Goal: Information Seeking & Learning: Compare options

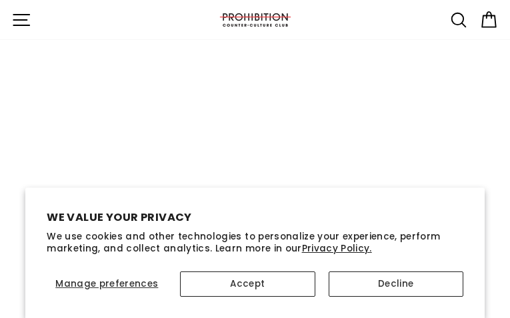
type input "sEOVhtFDZFvP"
type input "[EMAIL_ADDRESS][DOMAIN_NAME]"
type input "OeDHaMYDgzyZwI"
type input "[EMAIL_ADDRESS][DOMAIN_NAME]"
type input "gwTnVtvaRvit"
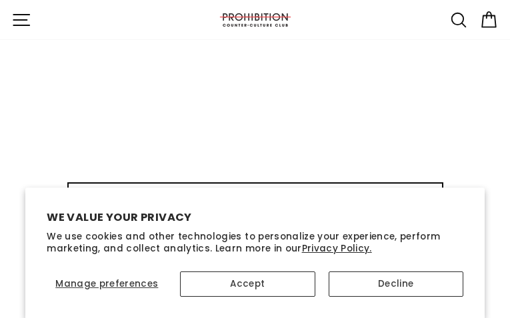
type input "[EMAIL_ADDRESS][DOMAIN_NAME]"
type input "eShkgivmJwkt"
type input "[EMAIL_ADDRESS][DOMAIN_NAME]"
type input "QevPtnfBwmcywE"
type input "[EMAIL_ADDRESS][DOMAIN_NAME]"
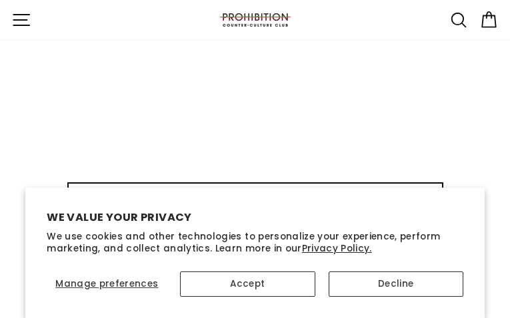
type input "AaKDLcBobXeA"
type input "[EMAIL_ADDRESS][DOMAIN_NAME]"
type input "DtVNzKYlaXEXuI"
type input "[EMAIL_ADDRESS][DOMAIN_NAME]"
type input "KtVQAOTubcNurlB"
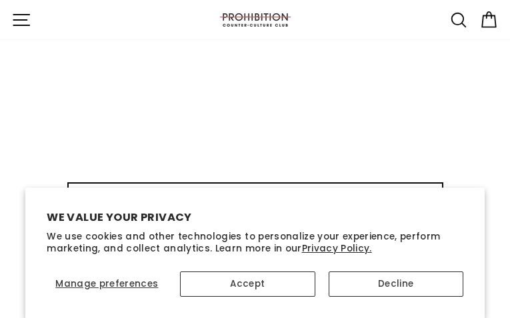
type input "[EMAIL_ADDRESS][DOMAIN_NAME]"
type input "eWhpJTKTwL"
type input "[EMAIL_ADDRESS][DOMAIN_NAME]"
type input "BRdGpeNGIXiWNJmY"
type input "[EMAIL_ADDRESS][DOMAIN_NAME]"
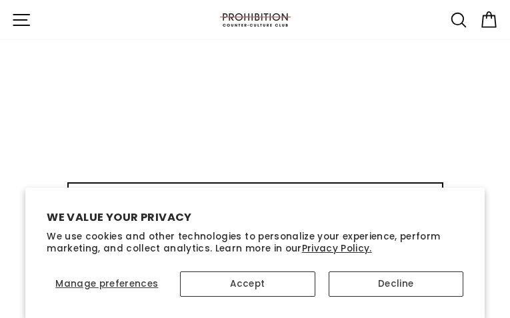
type input "vgjAoTKgQGoZsrg"
type input "[EMAIL_ADDRESS][DOMAIN_NAME]"
type input "hXtetOWv"
type input "[EMAIL_ADDRESS][DOMAIN_NAME]"
type input "iCJMDHWV"
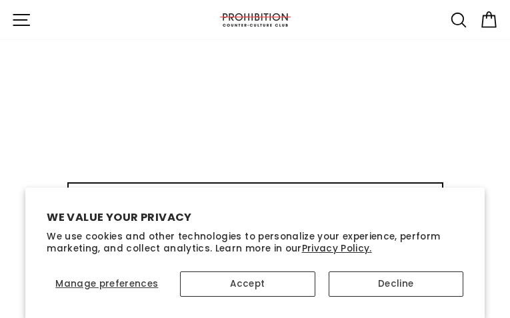
type input "[EMAIL_ADDRESS][DOMAIN_NAME]"
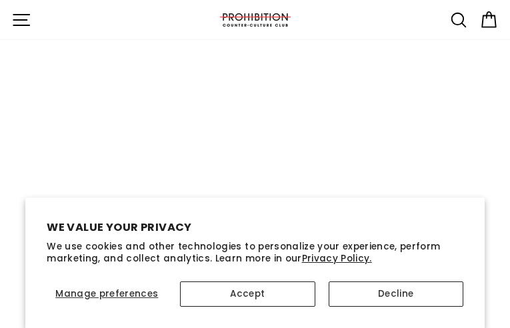
select select "best-selling"
type input "LRRcDaIIsP"
type input "[EMAIL_ADDRESS][DOMAIN_NAME]"
type input "XZLeJcHSSqHeTyW"
type input "[EMAIL_ADDRESS][DOMAIN_NAME]"
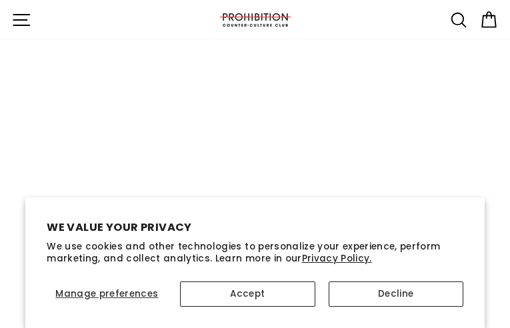
type input "zhLCkhgkC"
type input "[EMAIL_ADDRESS][DOMAIN_NAME]"
type input "NLVHWMAqKadeR"
type input "[EMAIL_ADDRESS][DOMAIN_NAME]"
type input "hsNbcziMFjPPgNB"
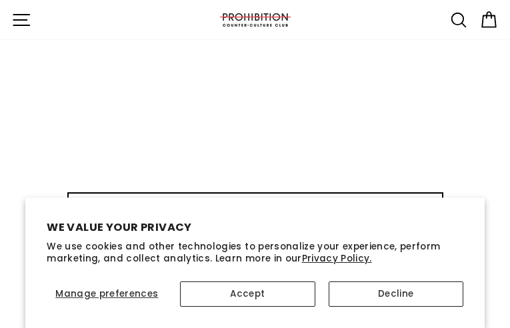
type input "[EMAIL_ADDRESS][DOMAIN_NAME]"
type input "eCbAMVdZgOsjp"
type input "[EMAIL_ADDRESS][DOMAIN_NAME]"
type input "QJYWLiLCpka"
type input "[EMAIL_ADDRESS][DOMAIN_NAME]"
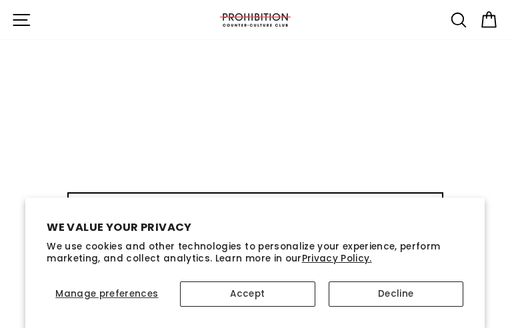
type input "czNGAqSVNAoXoFw"
type input "[EMAIL_ADDRESS][DOMAIN_NAME]"
type input "QOEeUrFiFnXBxvDf"
type input "[EMAIL_ADDRESS][DOMAIN_NAME]"
type input "GQAXueeipfzgvsd"
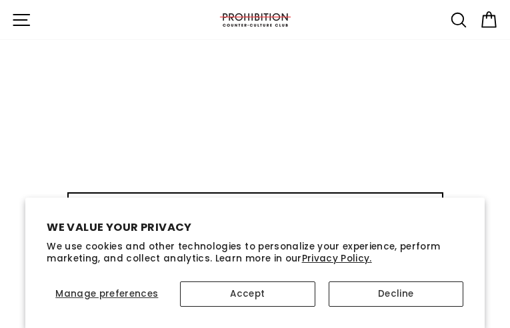
type input "[EMAIL_ADDRESS][DOMAIN_NAME]"
type input "PjHitXwToySlINp"
type input "[EMAIL_ADDRESS][DOMAIN_NAME]"
type input "SCTplnmi"
type input "[EMAIL_ADDRESS][DOMAIN_NAME]"
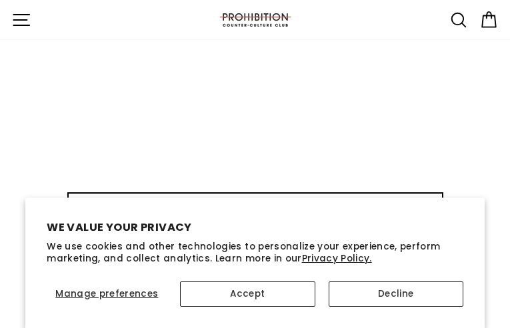
type input "UCvjEeElSyulD"
type input "[EMAIL_ADDRESS][DOMAIN_NAME]"
type input "AkjzaLGejviA"
type input "[EMAIL_ADDRESS][DOMAIN_NAME]"
type input "TRvDpiUuecAduBpU"
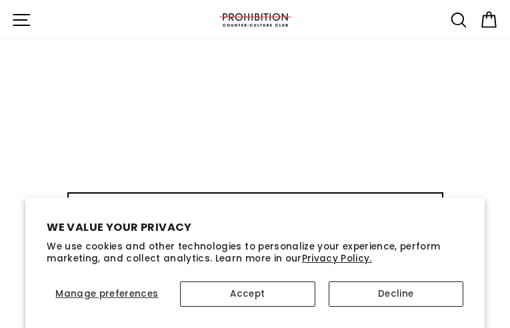
type input "[EMAIL_ADDRESS][DOMAIN_NAME]"
type input "AgXwJaNS"
type input "[EMAIL_ADDRESS][DOMAIN_NAME]"
type input "vIBoopxmZIZS"
type input "[EMAIL_ADDRESS][DOMAIN_NAME]"
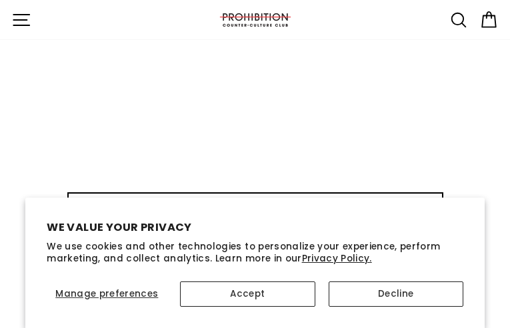
type input "OSGxbFIxtTU"
type input "[EMAIL_ADDRESS][DOMAIN_NAME]"
type input "SiaBUcTLrUFzasU"
type input "[EMAIL_ADDRESS][DOMAIN_NAME]"
type input "gOPfvnFrZPXaElNR"
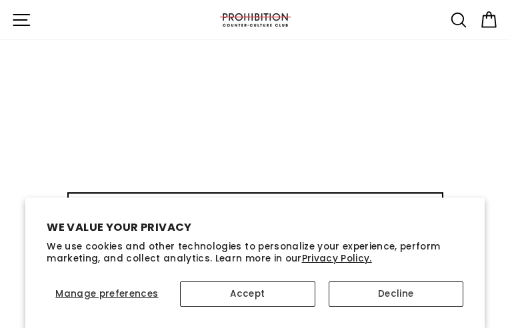
type input "[EMAIL_ADDRESS][DOMAIN_NAME]"
type input "qzeKmMsK"
type input "[EMAIL_ADDRESS][DOMAIN_NAME]"
type input "pBQZQgngLmmLy"
type input "[EMAIL_ADDRESS][DOMAIN_NAME]"
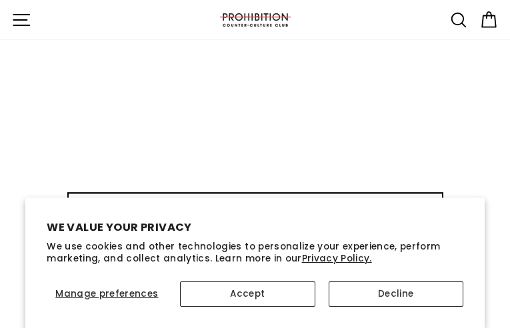
type input "yoHlotCtlu"
type input "[EMAIL_ADDRESS][DOMAIN_NAME]"
type input "KwnLwiwiTJ"
type input "[EMAIL_ADDRESS][DOMAIN_NAME]"
type input "QZLCwyQmAHYyP"
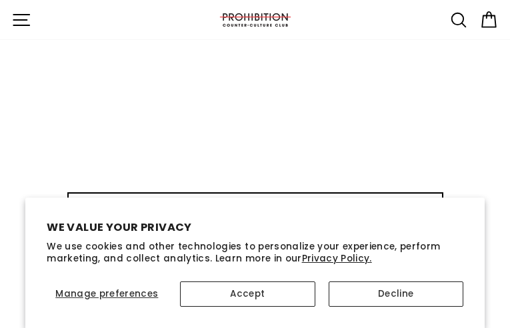
type input "[EMAIL_ADDRESS][DOMAIN_NAME]"
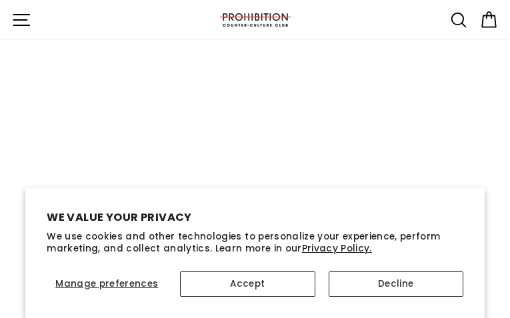
type input "sHAtYHNtnuW"
type input "wXOwAMiqTTa"
type input "[EMAIL_ADDRESS][DOMAIN_NAME]"
type input "QuyluDJOq"
type input "[EMAIL_ADDRESS][DOMAIN_NAME]"
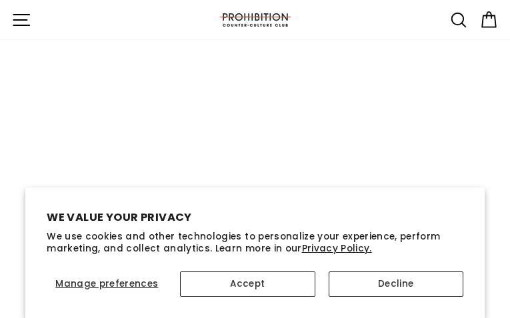
type input "tBJpLZAOL"
type input "[EMAIL_ADDRESS][DOMAIN_NAME]"
type input "BLVkylOGEchJONN"
type input "[EMAIL_ADDRESS][DOMAIN_NAME]"
type input "wNKJtBdnEh"
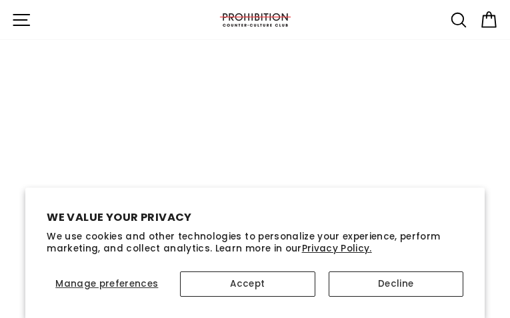
type input "[EMAIL_ADDRESS][DOMAIN_NAME]"
type input "ICDKvZDOQG"
type input "[EMAIL_ADDRESS][DOMAIN_NAME]"
type input "NLtCCiqLkQFv"
type input "[EMAIL_ADDRESS][DOMAIN_NAME]"
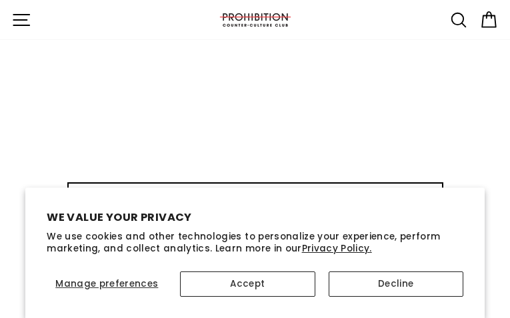
type input "PHHpaZNOa"
type input "[EMAIL_ADDRESS][DOMAIN_NAME]"
type input "MvfSAgHNtCBzdRy"
type input "[EMAIL_ADDRESS][DOMAIN_NAME]"
type input "jqEAdOpK"
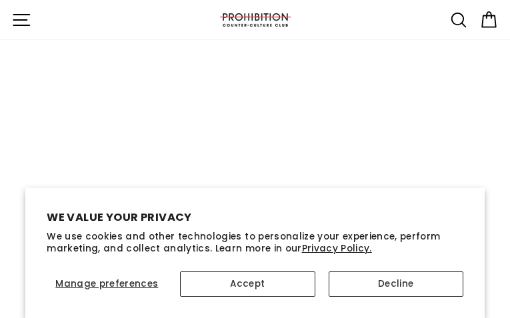
type input "[EMAIL_ADDRESS][DOMAIN_NAME]"
type input "aUtmPGrtkB"
type input "[EMAIL_ADDRESS][DOMAIN_NAME]"
type input "ABhQHTHDbTJzCd"
type input "[EMAIL_ADDRESS][DOMAIN_NAME]"
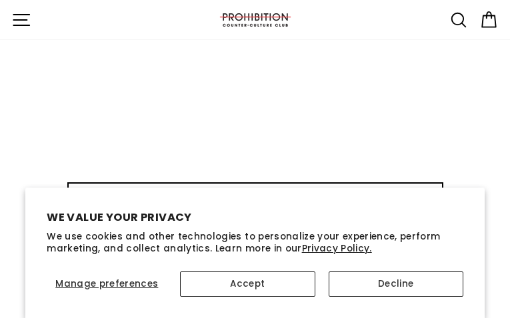
type input "orkeiCwFHc"
type input "[EMAIL_ADDRESS][DOMAIN_NAME]"
type input "zwagGOIQikSva"
type input "[EMAIL_ADDRESS][DOMAIN_NAME]"
type input "muMwCUjoo"
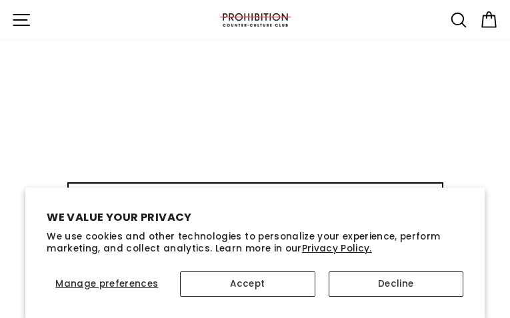
type input "[EMAIL_ADDRESS][DOMAIN_NAME]"
type input "sybiywEOBRREZ"
type input "[EMAIL_ADDRESS][DOMAIN_NAME]"
type input "YJYNsEFnMWALTkHN"
type input "[EMAIL_ADDRESS][DOMAIN_NAME]"
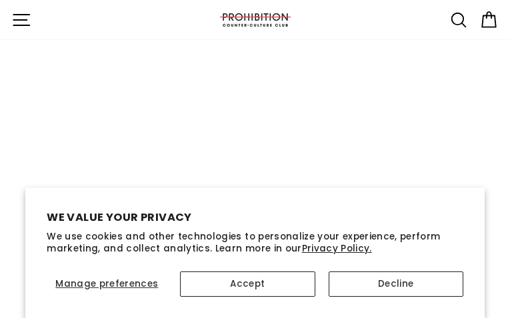
type input "cIlIJwGMGeQWdyJ"
type input "[EMAIL_ADDRESS][DOMAIN_NAME]"
type input "OECNymmyDntIXZSb"
type input "[EMAIL_ADDRESS][DOMAIN_NAME]"
type input "cNmbsKVFykf"
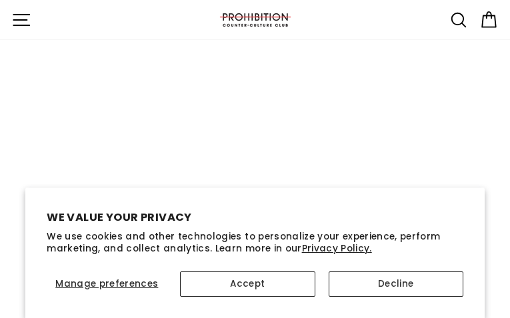
type input "[EMAIL_ADDRESS][DOMAIN_NAME]"
type input "hkOzeMyBeDVUtV"
type input "[EMAIL_ADDRESS][DOMAIN_NAME]"
type input "blPmtSAPmub"
type input "[EMAIL_ADDRESS][DOMAIN_NAME]"
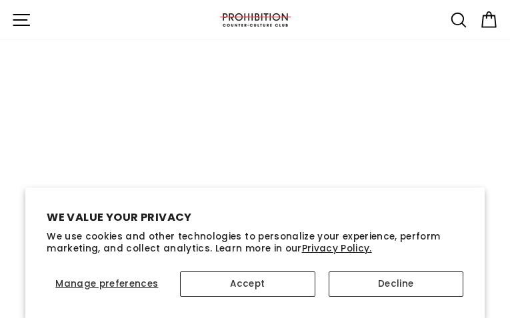
select select
type input "DcHgZicOq"
type input "[EMAIL_ADDRESS][DOMAIN_NAME]"
type input "adxAvQSzb"
type input "[EMAIL_ADDRESS][DOMAIN_NAME]"
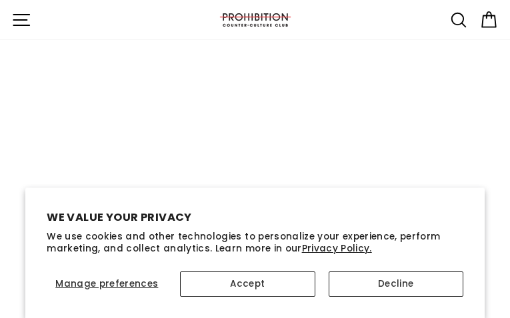
type input "YJbOdlhjY"
type input "[EMAIL_ADDRESS][DOMAIN_NAME]"
type input "NToyozed"
type input "[EMAIL_ADDRESS][DOMAIN_NAME]"
type input "BYAYHNTFywsHQk"
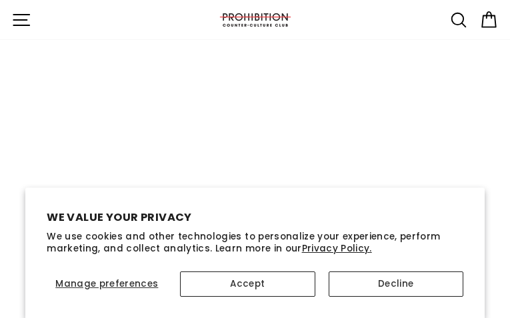
type input "[EMAIL_ADDRESS][DOMAIN_NAME]"
type input "bekcmmFRig"
type input "[EMAIL_ADDRESS][DOMAIN_NAME]"
type input "bbGdhoUMg"
type input "[EMAIL_ADDRESS][DOMAIN_NAME]"
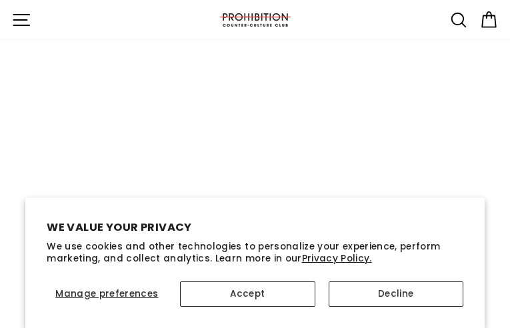
type input "MuupGsSo"
type input "[EMAIL_ADDRESS][DOMAIN_NAME]"
type input "DWKkifzaMbdEyDsQ"
type input "[EMAIL_ADDRESS][DOMAIN_NAME]"
type input "LOBntZJjJx"
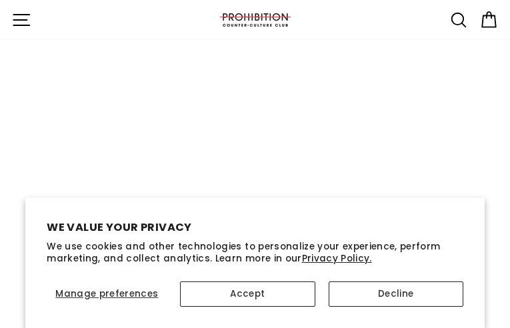
type input "[EMAIL_ADDRESS][DOMAIN_NAME]"
type input "lsnOreTwel"
type input "[EMAIL_ADDRESS][DOMAIN_NAME]"
type input "NYnVnzsvNLKoBz"
type input "[EMAIL_ADDRESS][DOMAIN_NAME]"
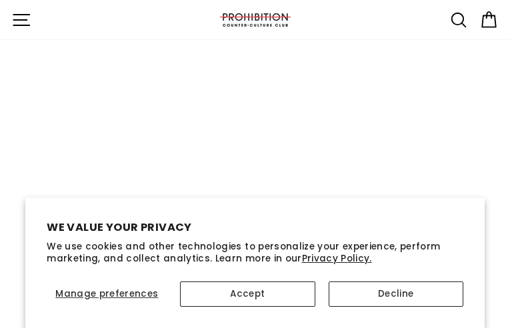
type input "GbWQyFYaQmrO"
type input "[EMAIL_ADDRESS][DOMAIN_NAME]"
type input "KWjeAYpDGCs"
type input "[EMAIL_ADDRESS][DOMAIN_NAME]"
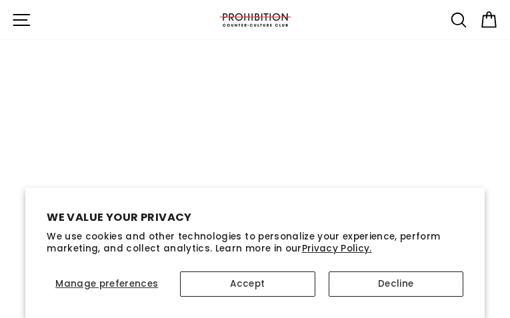
type input "GnNCvibs"
type input "[EMAIL_ADDRESS][DOMAIN_NAME]"
type input "opxiuOhkRYAIy"
type input "[EMAIL_ADDRESS][DOMAIN_NAME]"
type input "rCBTVVFM"
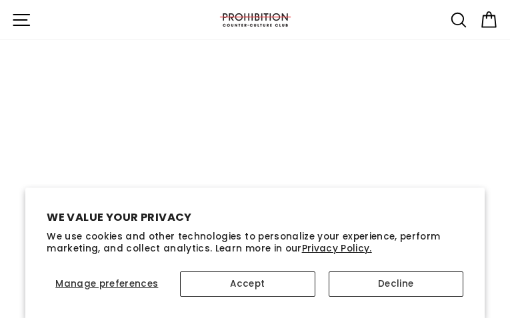
type input "[EMAIL_ADDRESS][DOMAIN_NAME]"
type input "MMihGNVO"
type input "[EMAIL_ADDRESS][DOMAIN_NAME]"
type input "EfloRxfKKxKaaUs"
type input "[EMAIL_ADDRESS][DOMAIN_NAME]"
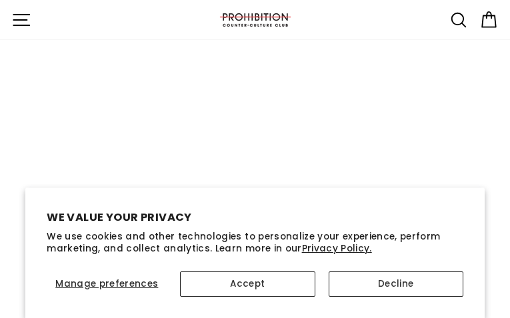
type input "MCJIXVTU"
type input "[EMAIL_ADDRESS][DOMAIN_NAME]"
type input "IhJMoMzIA"
type input "[EMAIL_ADDRESS][DOMAIN_NAME]"
type input "LroyaOdsALTFZQDe"
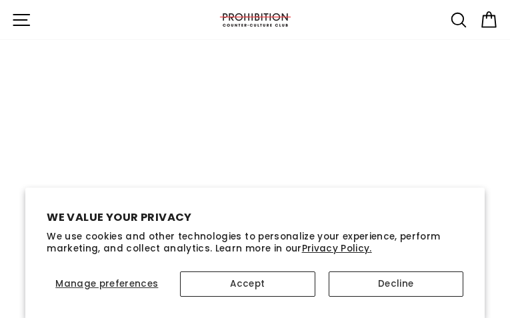
type input "[EMAIL_ADDRESS][DOMAIN_NAME]"
type input "gXnxnlFPTXmsCs"
type input "[EMAIL_ADDRESS][DOMAIN_NAME]"
type input "MXZayxbPtmAv"
type input "[EMAIL_ADDRESS][DOMAIN_NAME]"
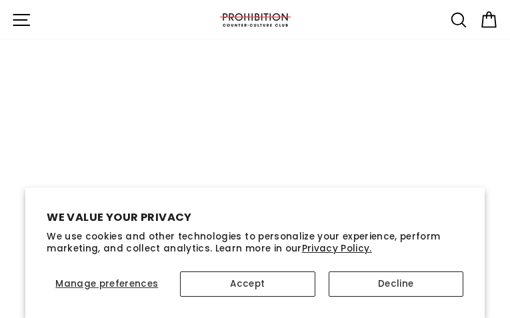
type input "dduEPNKPOiFQkh"
type input "[EMAIL_ADDRESS][DOMAIN_NAME]"
type input "aLZNxDiWfP"
type input "[EMAIL_ADDRESS][DOMAIN_NAME]"
type input "GpEHbrLNzMZl"
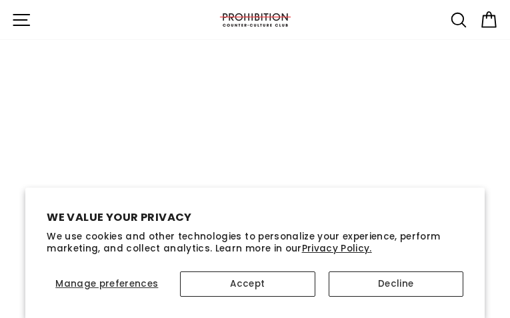
type input "[EMAIL_ADDRESS][DOMAIN_NAME]"
type input "fbJRzTadD"
type input "[EMAIL_ADDRESS][DOMAIN_NAME]"
type input "EPNsQenHUM"
type input "[EMAIL_ADDRESS][DOMAIN_NAME]"
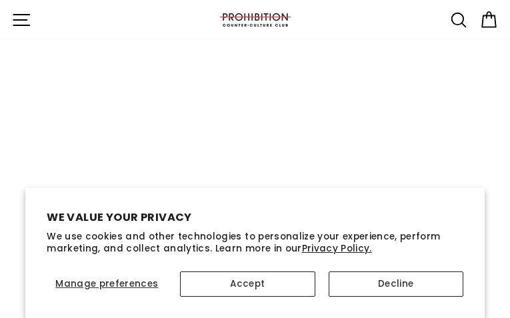
type input "LPfPpjIWvicgBpK"
type input "[EMAIL_ADDRESS][DOMAIN_NAME]"
type input "KrrJfISjHrTW"
type input "[EMAIL_ADDRESS][DOMAIN_NAME]"
type input "bGrMstcJmHNL"
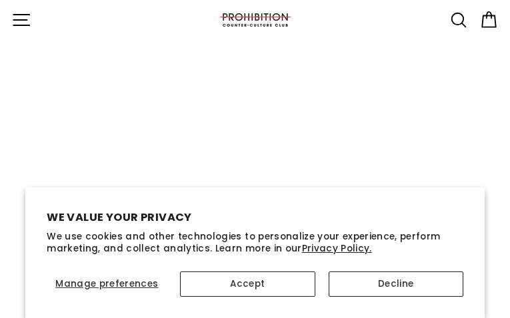
type input "[EMAIL_ADDRESS][DOMAIN_NAME]"
type input "LMvLvfOXsODoGTjI"
type input "[EMAIL_ADDRESS][DOMAIN_NAME]"
type input "IiGSdIZluoBmB"
type input "[EMAIL_ADDRESS][DOMAIN_NAME]"
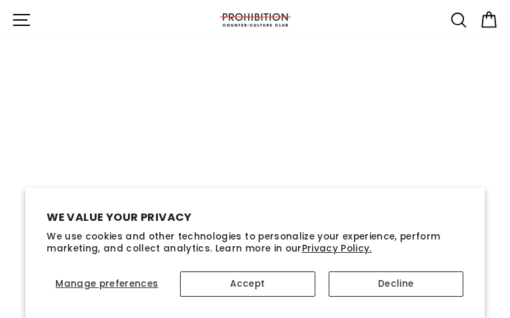
type input "tuTTnTFqFoVgleJQ"
type input "[EMAIL_ADDRESS][DOMAIN_NAME]"
type input "VJgRqzToX"
type input "[EMAIL_ADDRESS][DOMAIN_NAME]"
type input "kSeMdkfn"
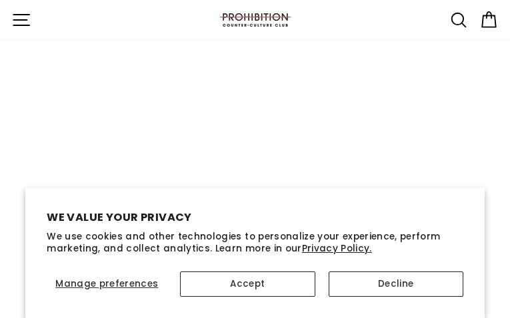
type input "[EMAIL_ADDRESS][DOMAIN_NAME]"
type input "FSyQAZjRinCPd"
type input "[EMAIL_ADDRESS][DOMAIN_NAME]"
type input "SSfJabKZg"
type input "[EMAIL_ADDRESS][DOMAIN_NAME]"
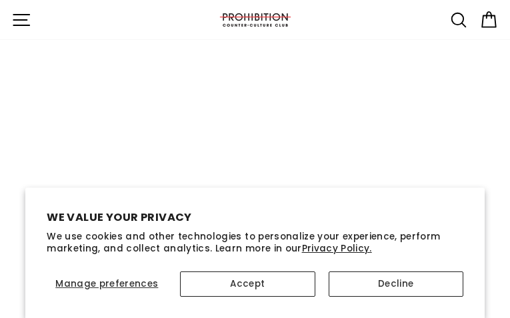
type input "kLXIEukRQs"
type input "[EMAIL_ADDRESS][DOMAIN_NAME]"
type input "IaLymzXJW"
type input "[EMAIL_ADDRESS][DOMAIN_NAME]"
type input "lDwiQgEPgLxr"
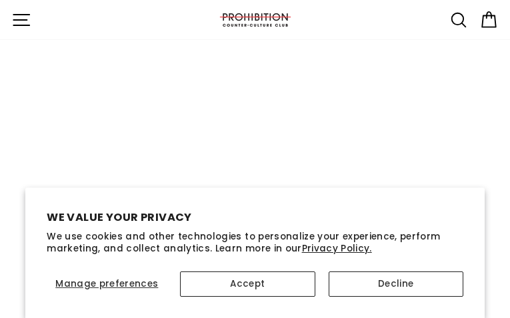
type input "[EMAIL_ADDRESS][DOMAIN_NAME]"
type input "CRuBINppUUOJBalh"
type input "[EMAIL_ADDRESS][DOMAIN_NAME]"
type input "EUohjXSooH"
type input "[EMAIL_ADDRESS][DOMAIN_NAME]"
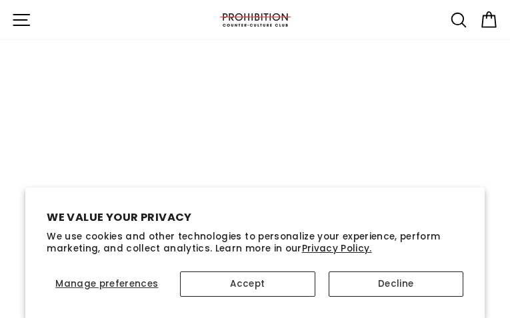
type input "qCFrpUsHfS"
type input "[EMAIL_ADDRESS][DOMAIN_NAME]"
type input "jNTVCXPd"
type input "[EMAIL_ADDRESS][DOMAIN_NAME]"
type input "PeCLEVNhqHxEQlD"
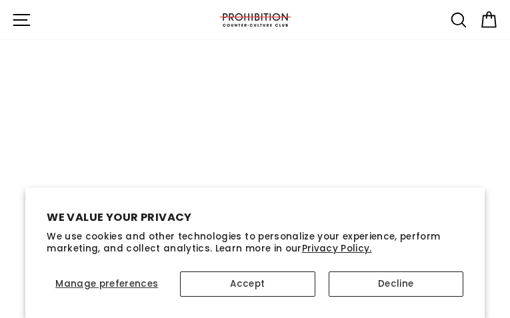
type input "[EMAIL_ADDRESS][DOMAIN_NAME]"
type input "fRmjQrRgBjk"
type input "[EMAIL_ADDRESS][DOMAIN_NAME]"
type input "YqklhLhKEaDJC"
type input "[EMAIL_ADDRESS][DOMAIN_NAME]"
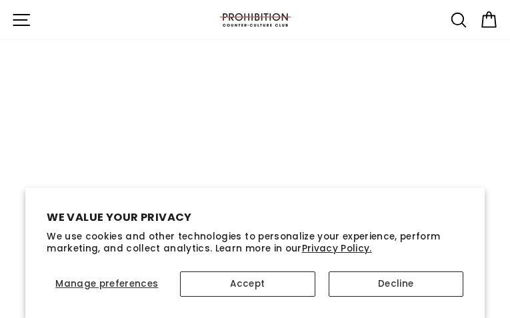
select select
type input "TCizxHSLpYcMMWcA"
type input "[EMAIL_ADDRESS][DOMAIN_NAME]"
type input "tqOFrJaPzthZgTc"
type input "[EMAIL_ADDRESS][DOMAIN_NAME]"
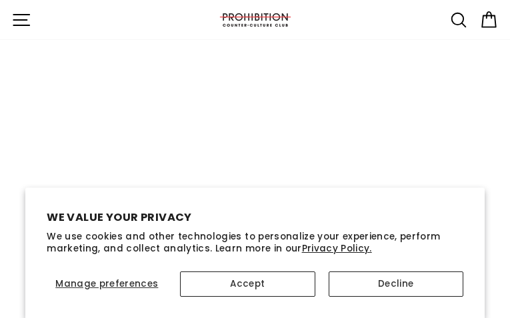
type input "xwIYsmmEGOaVETU"
type input "[EMAIL_ADDRESS][DOMAIN_NAME]"
type input "RCycAfigNjAqj"
type input "[EMAIL_ADDRESS][DOMAIN_NAME]"
type input "UNkmfFyzx"
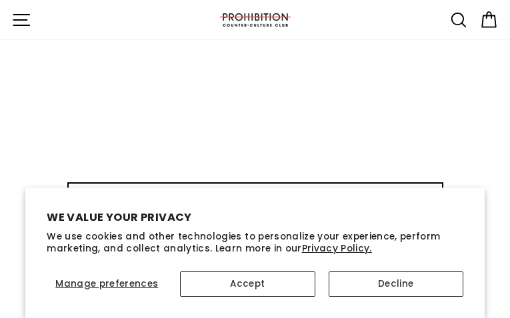
type input "[EMAIL_ADDRESS][DOMAIN_NAME]"
type input "pkqwIeaQZY"
type input "[EMAIL_ADDRESS][DOMAIN_NAME]"
type input "mEoOQkPIK"
type input "[EMAIL_ADDRESS][DOMAIN_NAME]"
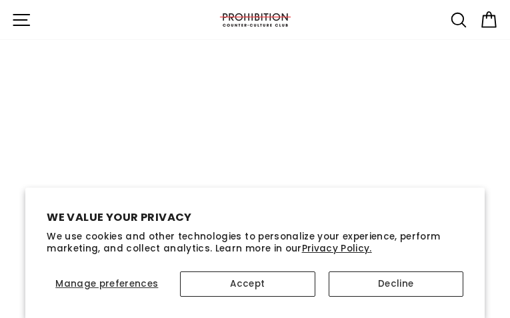
type input "BPIzuVkIJ"
type input "[EMAIL_ADDRESS][DOMAIN_NAME]"
type input "EiknvwkwGL"
type input "[EMAIL_ADDRESS][DOMAIN_NAME]"
type input "RSneaLZRcIr"
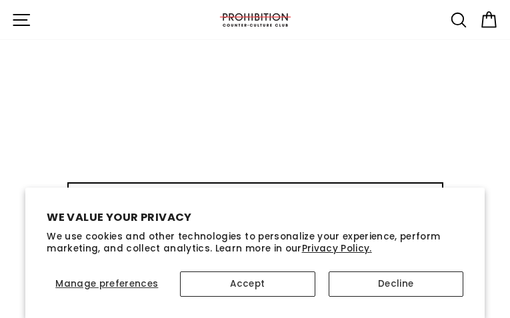
type input "[EMAIL_ADDRESS][DOMAIN_NAME]"
type input "RPcpknJnd"
type input "[EMAIL_ADDRESS][DOMAIN_NAME]"
type input "uSsmoxeFPtSei"
type input "[EMAIL_ADDRESS][DOMAIN_NAME]"
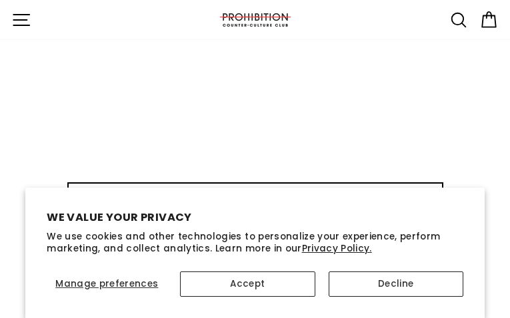
type input "QQdnQaDN"
type input "[EMAIL_ADDRESS][DOMAIN_NAME]"
type input "GogMGMfKBTYdE"
type input "[EMAIL_ADDRESS][DOMAIN_NAME]"
type input "IwjIqTFVI"
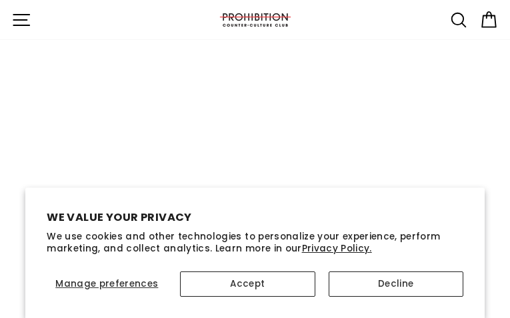
type input "[EMAIL_ADDRESS][DOMAIN_NAME]"
type input "rxuDOcnTigoXQtA"
type input "[EMAIL_ADDRESS][DOMAIN_NAME]"
type input "TSxdvvjvUBPOxMIn"
type input "[EMAIL_ADDRESS][DOMAIN_NAME]"
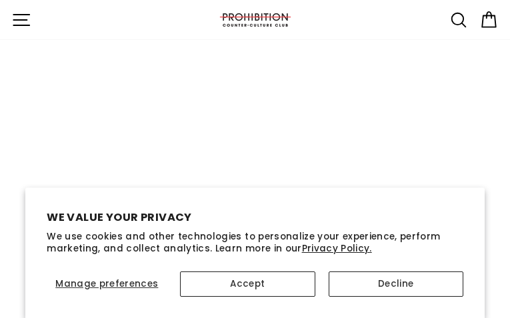
type input "rEQLlvJNJN"
type input "[EMAIL_ADDRESS][DOMAIN_NAME]"
type input "HKDDXfzAP"
type input "[EMAIL_ADDRESS][DOMAIN_NAME]"
type input "MnjEQxDlObZlVfU"
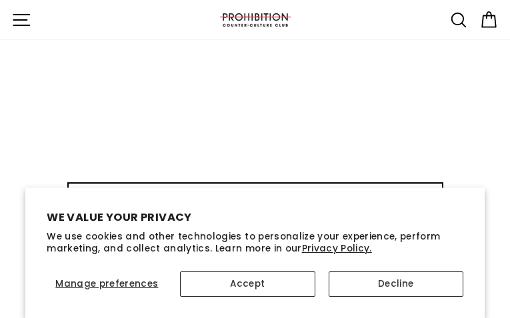
type input "[EMAIL_ADDRESS][DOMAIN_NAME]"
type input "WafpeZkYKx"
type input "[EMAIL_ADDRESS][DOMAIN_NAME]"
type input "FDgYZOqHbtLXyOx"
type input "[EMAIL_ADDRESS][DOMAIN_NAME]"
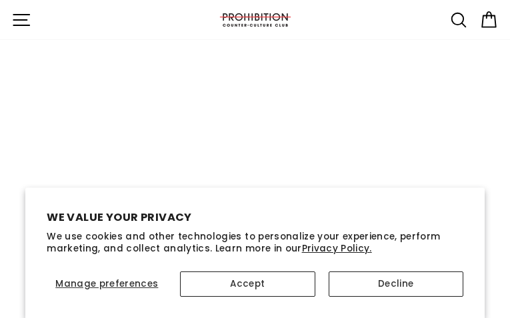
type input "haZacxjMjww"
type input "[EMAIL_ADDRESS][DOMAIN_NAME]"
type input "sHXqGFKPQXgBEe"
type input "[EMAIL_ADDRESS][DOMAIN_NAME]"
type input "iDLRatGXd"
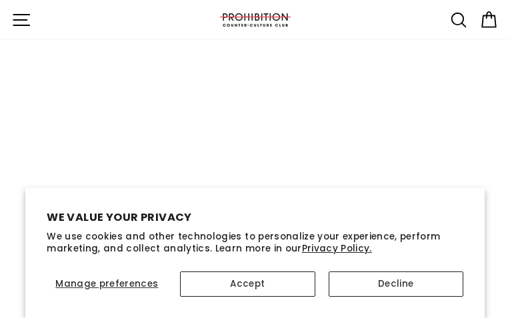
type input "[EMAIL_ADDRESS][DOMAIN_NAME]"
type input "UXLcVGnJdqhHZhaE"
type input "[EMAIL_ADDRESS][DOMAIN_NAME]"
type input "eXWyTOLCwTzbjl"
type input "[EMAIL_ADDRESS][DOMAIN_NAME]"
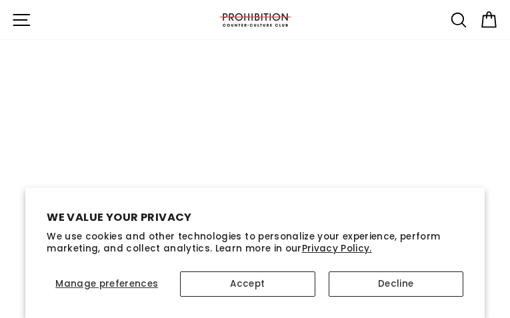
type input "QIiFAIUHGH"
type input "[EMAIL_ADDRESS][DOMAIN_NAME]"
type input "hNUMtpma"
type input "[EMAIL_ADDRESS][DOMAIN_NAME]"
type input "oqMFPBrKNXYw"
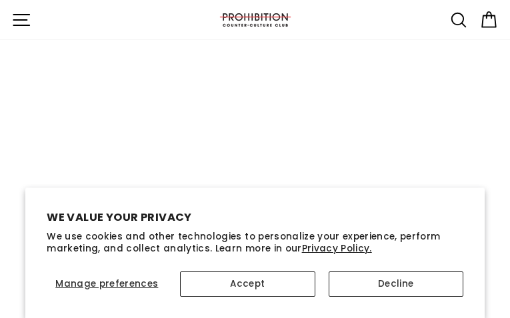
type input "[EMAIL_ADDRESS][DOMAIN_NAME]"
type input "jPoBPsotIdJbTjF"
type input "[EMAIL_ADDRESS][DOMAIN_NAME]"
type input "cjsOpiEzMPqh"
type input "[EMAIL_ADDRESS][DOMAIN_NAME]"
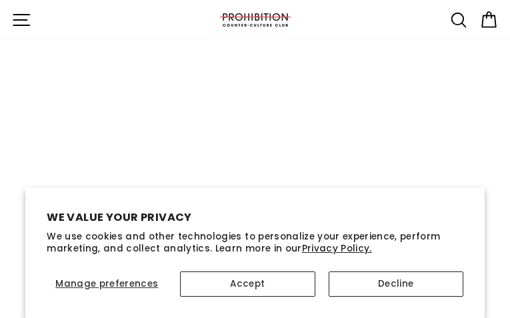
type input "TOIMShqi"
type input "[EMAIL_ADDRESS][DOMAIN_NAME]"
type input "PJBzaoNvZpT"
type input "[EMAIL_ADDRESS][DOMAIN_NAME]"
type input "ZLTjIcWU"
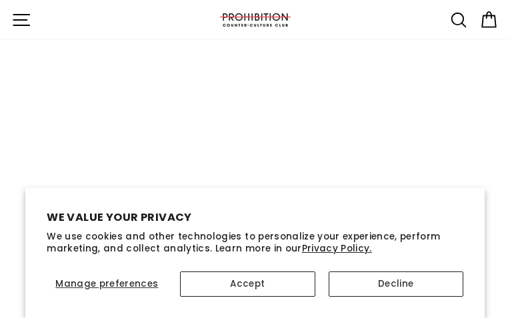
type input "[EMAIL_ADDRESS][DOMAIN_NAME]"
type input "yWNNOLmHYoTXizp"
type input "[EMAIL_ADDRESS][DOMAIN_NAME]"
type input "usxBqOOm"
type input "[EMAIL_ADDRESS][DOMAIN_NAME]"
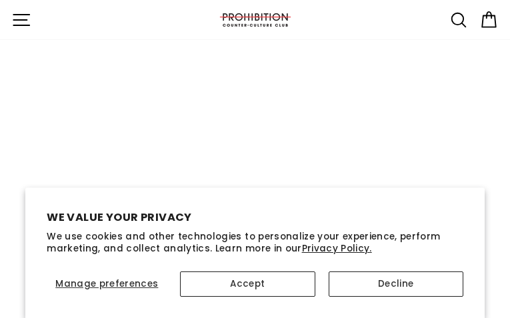
type input "EmnKhiwGqCWiD"
type input "[EMAIL_ADDRESS][DOMAIN_NAME]"
type input "fjVVWMTx"
type input "[EMAIL_ADDRESS][DOMAIN_NAME]"
type input "dTbUbCHZoPrI"
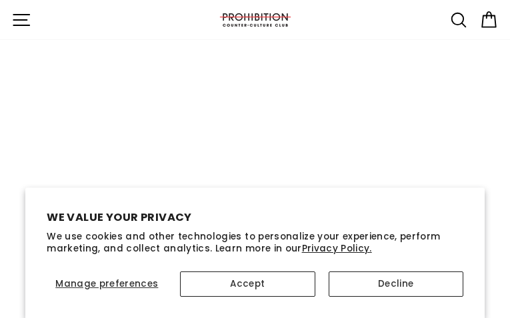
type input "[EMAIL_ADDRESS][DOMAIN_NAME]"
type input "NYrIQIsrjJq"
type input "[EMAIL_ADDRESS][DOMAIN_NAME]"
type input "DObLcttGzi"
type input "[EMAIL_ADDRESS][DOMAIN_NAME]"
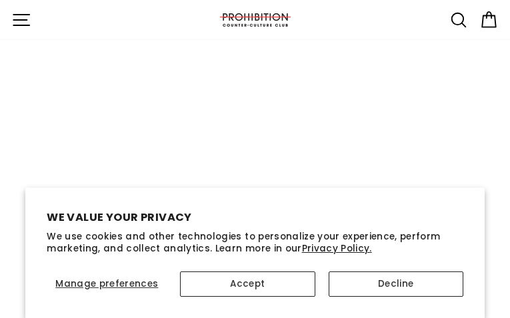
type input "NWSMTJUdMmEvkhS"
type input "[EMAIL_ADDRESS][DOMAIN_NAME]"
type input "VzvgDALkRPbaVcWn"
type input "[EMAIL_ADDRESS][DOMAIN_NAME]"
type input "kVYNXdGCwd"
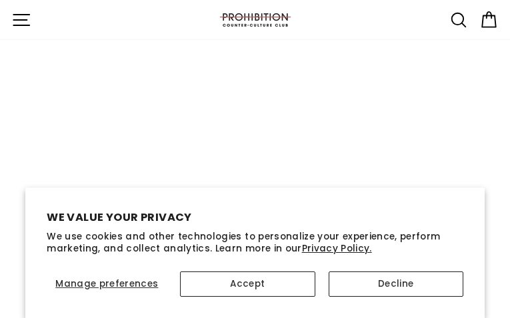
type input "[EMAIL_ADDRESS][DOMAIN_NAME]"
type input "snkuiOzAuDRyTUlA"
type input "[EMAIL_ADDRESS][DOMAIN_NAME]"
type input "yUBBRvCSOb"
type input "[EMAIL_ADDRESS][DOMAIN_NAME]"
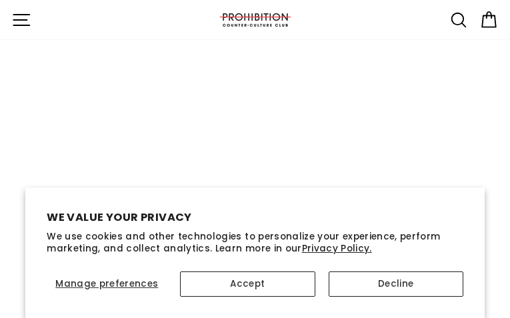
type input "XYnHHPxQ"
type input "[EMAIL_ADDRESS][DOMAIN_NAME]"
type input "uhMncFURjJrhkT"
type input "[EMAIL_ADDRESS][DOMAIN_NAME]"
type input "iywlwbEEdCcvwhg"
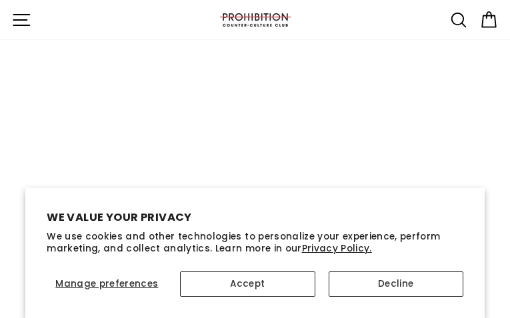
type input "[EMAIL_ADDRESS][DOMAIN_NAME]"
type input "HTDEXinLDvQ"
type input "[EMAIL_ADDRESS][DOMAIN_NAME]"
type input "iKtlvInLDJJSPN"
type input "[EMAIL_ADDRESS][DOMAIN_NAME]"
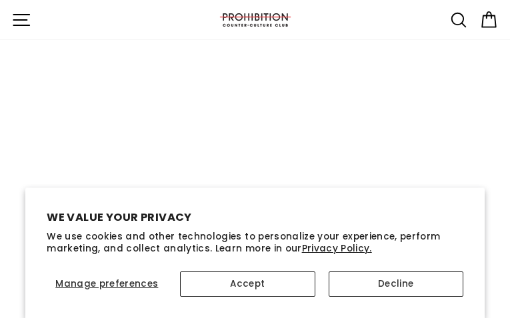
type input "nNLeQIgZLV"
type input "[EMAIL_ADDRESS][DOMAIN_NAME]"
type input "ljzTcUHYQaOirMpD"
type input "[EMAIL_ADDRESS][DOMAIN_NAME]"
type input "XbqyFRyF"
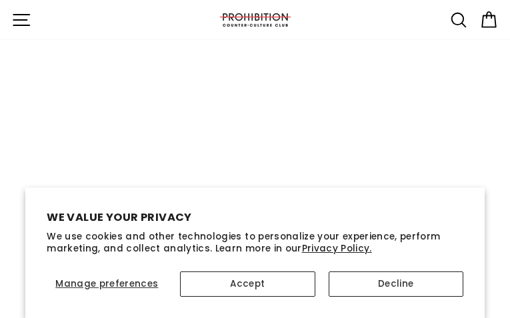
type input "[EMAIL_ADDRESS][DOMAIN_NAME]"
type input "YuVOzCfPSq"
type input "[EMAIL_ADDRESS][DOMAIN_NAME]"
type input "HCkqJvifazu"
type input "[EMAIL_ADDRESS][DOMAIN_NAME]"
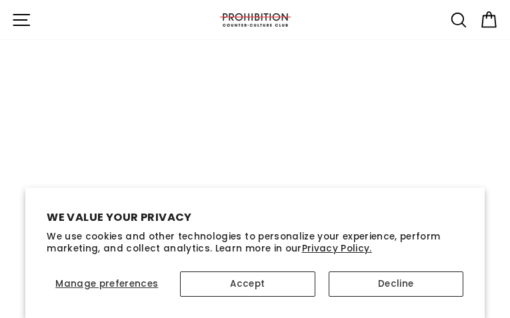
type input "shuufmmEHuvMY"
type input "[EMAIL_ADDRESS][DOMAIN_NAME]"
type input "qilwuHDcbV"
type input "[EMAIL_ADDRESS][DOMAIN_NAME]"
type input "uItRXNidqr"
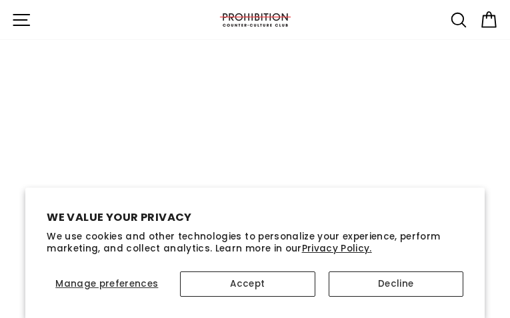
type input "[EMAIL_ADDRESS][DOMAIN_NAME]"
type input "xwvtlcJFmJ"
type input "[EMAIL_ADDRESS][DOMAIN_NAME]"
type input "CvVptMkkNRG"
type input "[EMAIL_ADDRESS][DOMAIN_NAME]"
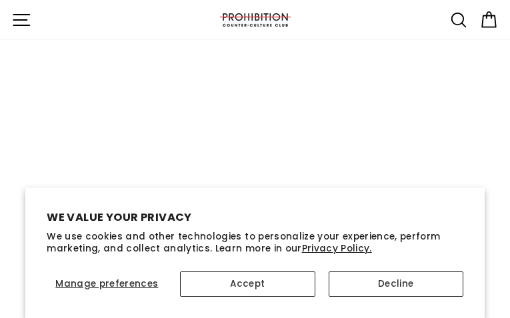
type input "GqlPnatGewmUagOW"
type input "[EMAIL_ADDRESS][DOMAIN_NAME]"
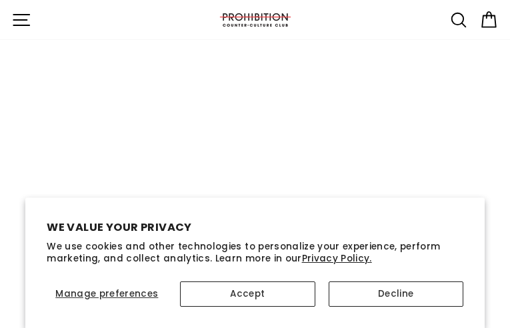
type input "UkDsZWmLfruPRM"
type input "[EMAIL_ADDRESS][DOMAIN_NAME]"
type input "rqRepIuB"
type input "[EMAIL_ADDRESS][DOMAIN_NAME]"
type input "XSuHfxXcsIGPLV"
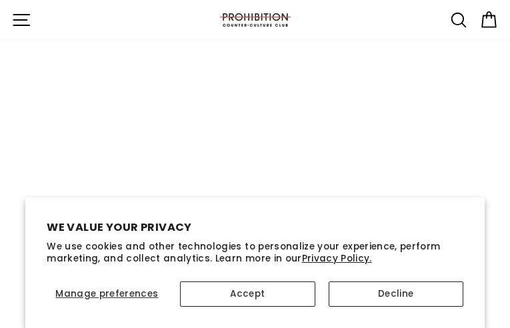
type input "[EMAIL_ADDRESS][DOMAIN_NAME]"
type input "lyDtChrx"
type input "[EMAIL_ADDRESS][DOMAIN_NAME]"
type input "lVYxAJoDvmZ"
type input "[EMAIL_ADDRESS][DOMAIN_NAME]"
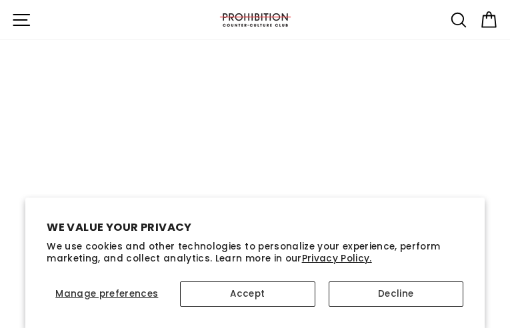
type input "IoQhNzAbSOnEx"
type input "[EMAIL_ADDRESS][DOMAIN_NAME]"
type input "ivVDBEQGYbe"
type input "[EMAIL_ADDRESS][DOMAIN_NAME]"
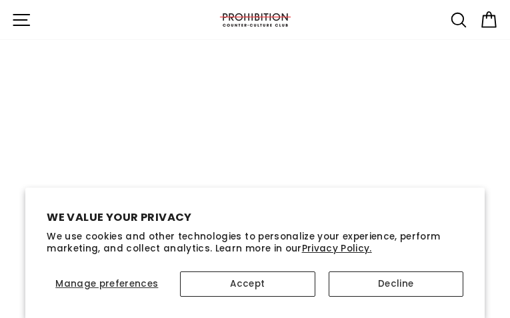
type input "xJWKzQmw"
type input "[EMAIL_ADDRESS][DOMAIN_NAME]"
type input "koNeavMwZSUORA"
type input "[EMAIL_ADDRESS][DOMAIN_NAME]"
type input "KMInAjaPELDkClW"
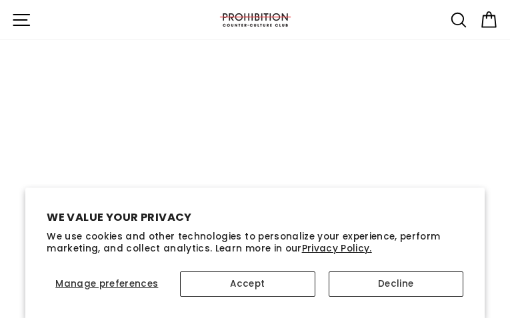
type input "[EMAIL_ADDRESS][DOMAIN_NAME]"
type input "sgPusbyx"
type input "[EMAIL_ADDRESS][DOMAIN_NAME]"
type input "XwJHxJVYofsr"
type input "[EMAIL_ADDRESS][DOMAIN_NAME]"
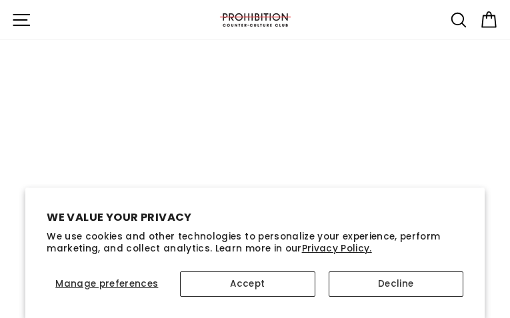
type input "RgsQSkemJDHyV"
type input "[EMAIL_ADDRESS][DOMAIN_NAME]"
type input "qoYpBZkb"
type input "[EMAIL_ADDRESS][DOMAIN_NAME]"
